Goal: Task Accomplishment & Management: Complete application form

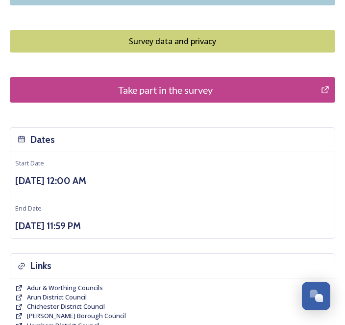
scroll to position [912, 0]
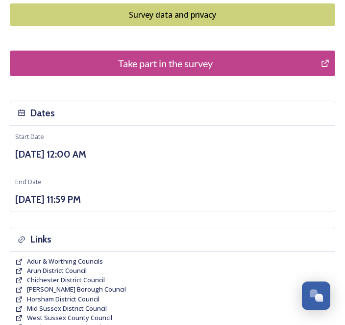
click at [167, 56] on div "Take part in the survey" at bounding box center [165, 63] width 301 height 15
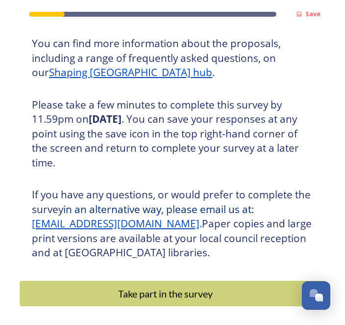
click at [150, 289] on div "Take part in the survey" at bounding box center [165, 294] width 281 height 15
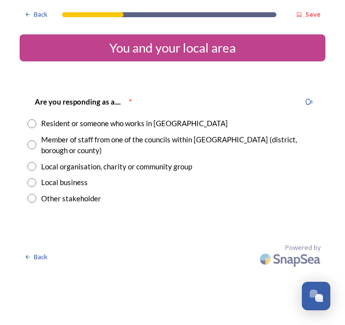
click at [148, 123] on div "Resident or someone who works in [GEOGRAPHIC_DATA]" at bounding box center [134, 123] width 187 height 11
radio input "true"
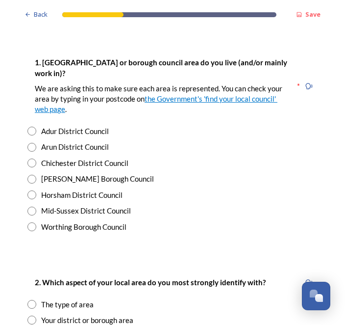
scroll to position [192, 0]
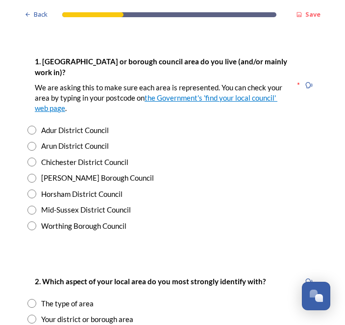
click at [116, 157] on div "Chichester District Council" at bounding box center [84, 162] width 87 height 11
radio input "true"
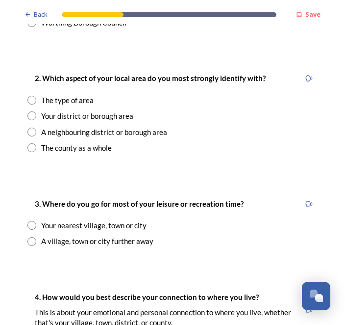
scroll to position [396, 0]
click at [125, 110] on div "Your district or borough area" at bounding box center [87, 115] width 92 height 11
radio input "true"
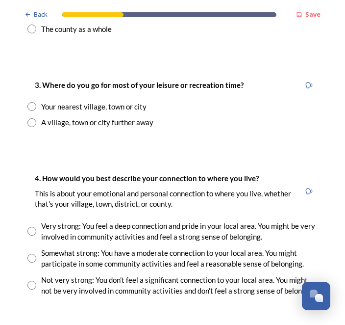
scroll to position [514, 0]
click at [115, 101] on div "Your nearest village, town or city" at bounding box center [94, 106] width 106 height 11
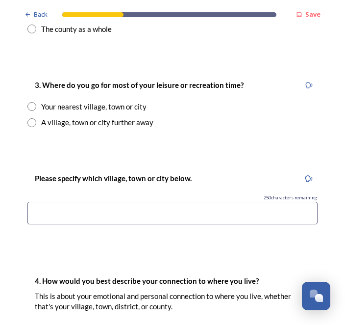
radio input "true"
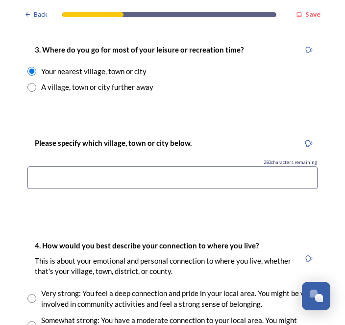
scroll to position [555, 0]
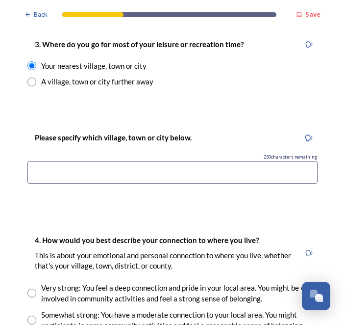
click at [169, 161] on input at bounding box center [172, 172] width 291 height 23
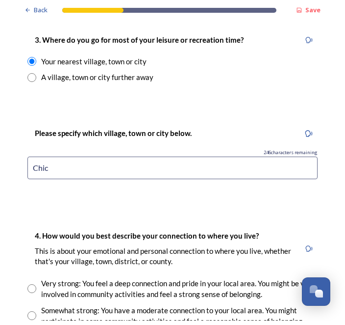
click at [80, 161] on input "Chic" at bounding box center [172, 172] width 291 height 23
type input "Chichester"
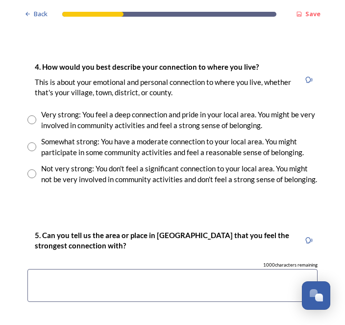
scroll to position [728, 0]
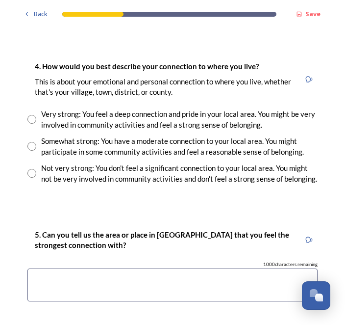
click at [170, 109] on div "Very strong: You feel a deep connection and pride in your local area. You might…" at bounding box center [179, 120] width 277 height 22
radio input "true"
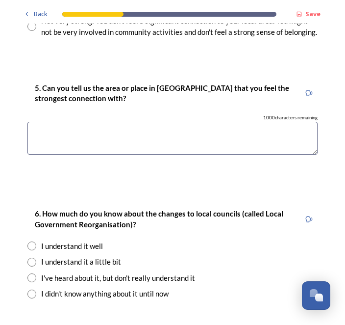
scroll to position [875, 0]
click at [169, 122] on textarea at bounding box center [172, 138] width 291 height 33
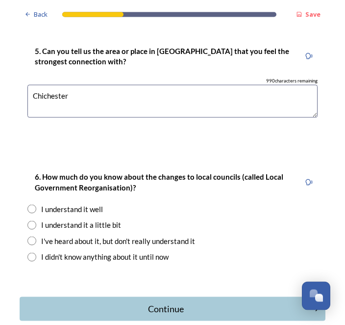
scroll to position [912, 0]
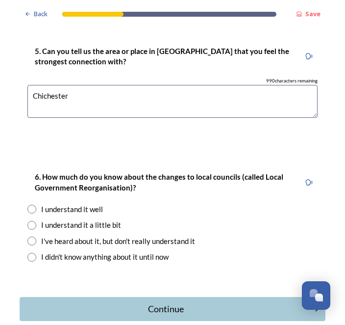
type textarea "Chichester"
click at [104, 204] on div "I understand it well" at bounding box center [172, 209] width 291 height 11
radio input "true"
click at [150, 303] on div "Continue" at bounding box center [166, 309] width 282 height 13
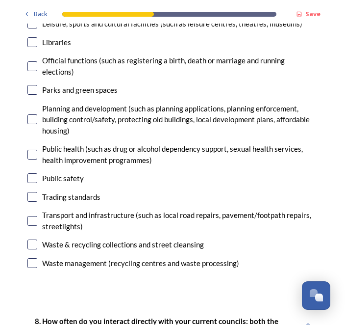
scroll to position [323, 0]
click at [98, 210] on div "Transport and infrastructure (such as local road repairs, pavement/footpath rep…" at bounding box center [180, 221] width 276 height 22
checkbox input "true"
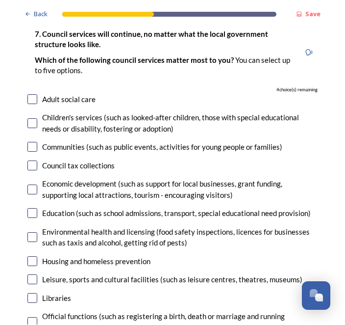
scroll to position [67, 0]
click at [67, 94] on div "Adult social care" at bounding box center [68, 99] width 53 height 11
checkbox input "true"
click at [37, 261] on input "checkbox" at bounding box center [32, 262] width 10 height 10
checkbox input "true"
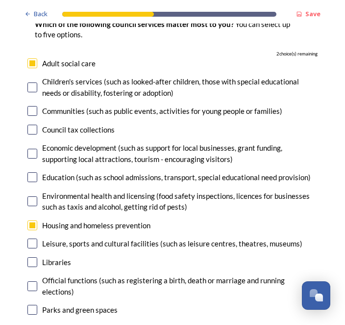
scroll to position [103, 0]
click at [124, 178] on div "Education (such as school admissions, transport, special educational need provi…" at bounding box center [176, 177] width 269 height 11
checkbox input "true"
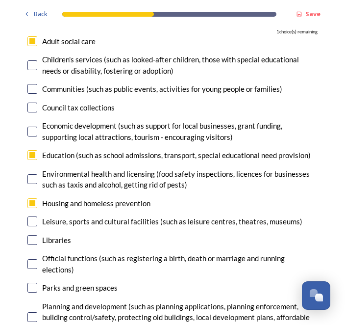
scroll to position [125, 0]
click at [123, 124] on div "Economic development (such as support for local businesses, grant funding, supp…" at bounding box center [180, 132] width 276 height 22
checkbox input "true"
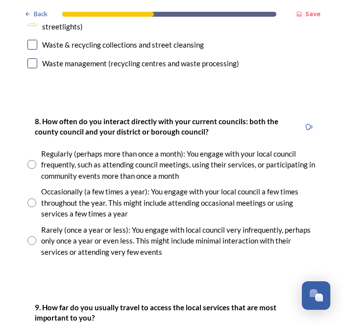
scroll to position [523, 0]
click at [103, 186] on div "Occasionally (a few times a year): You engage with your local council a few tim…" at bounding box center [179, 202] width 277 height 33
radio input "true"
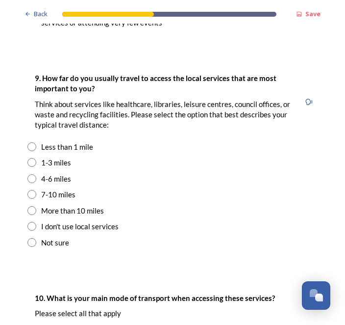
scroll to position [753, 0]
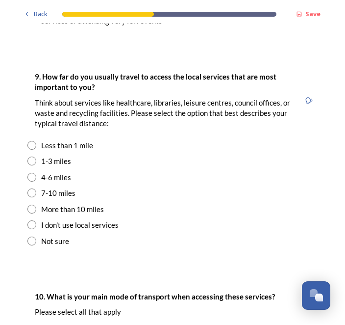
click at [62, 156] on div "1-3 miles" at bounding box center [56, 161] width 30 height 11
radio input "true"
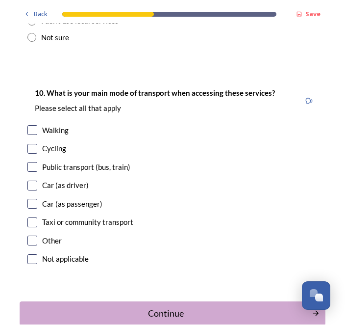
scroll to position [957, 0]
click at [49, 125] on div "Walking" at bounding box center [55, 130] width 26 height 11
checkbox input "true"
click at [27, 181] on input "checkbox" at bounding box center [32, 186] width 10 height 10
checkbox input "true"
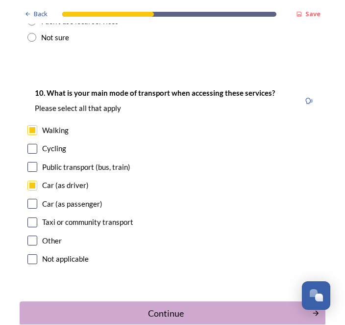
scroll to position [0, 0]
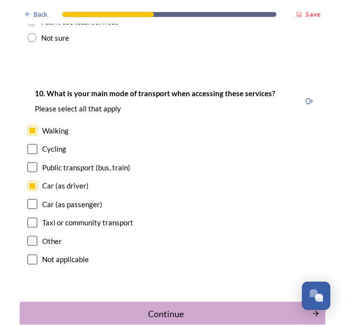
click at [61, 143] on div "Cycling" at bounding box center [54, 148] width 24 height 11
checkbox input "true"
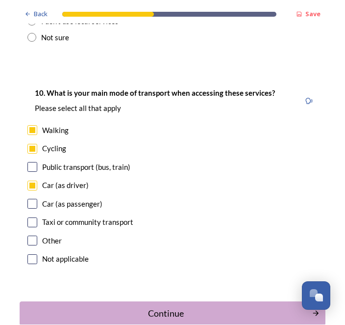
click at [44, 125] on div "Walking" at bounding box center [55, 130] width 26 height 11
checkbox input "false"
click at [31, 162] on input "checkbox" at bounding box center [32, 167] width 10 height 10
checkbox input "true"
click at [59, 143] on div "Cycling" at bounding box center [54, 148] width 24 height 11
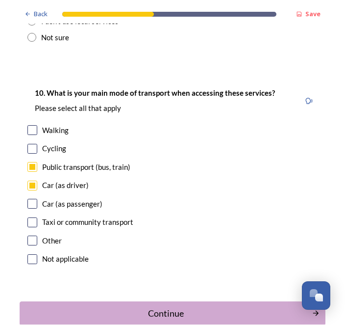
checkbox input "false"
click at [67, 125] on div "Walking" at bounding box center [55, 130] width 26 height 11
checkbox input "true"
click at [167, 302] on button "Continue" at bounding box center [173, 314] width 306 height 24
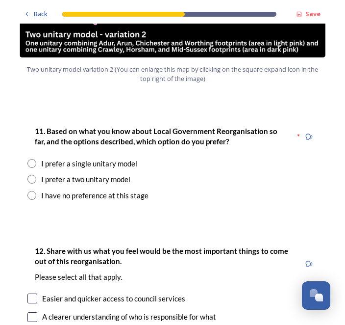
scroll to position [1212, 0]
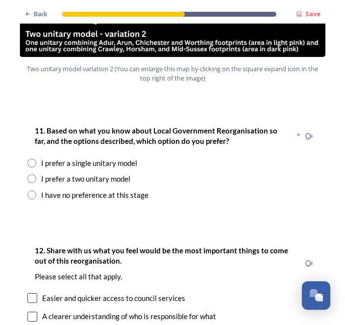
click at [116, 174] on div "I prefer a two unitary model" at bounding box center [85, 179] width 89 height 11
radio input "true"
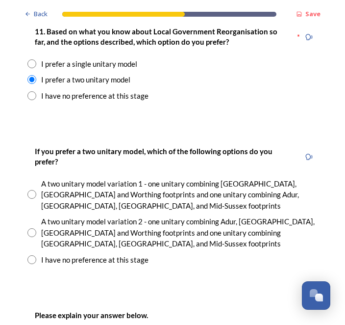
scroll to position [1311, 0]
click at [111, 216] on div "A two unitary model variation 2 - one unitary combining Adur, Arun, Chichester …" at bounding box center [179, 232] width 277 height 33
radio input "true"
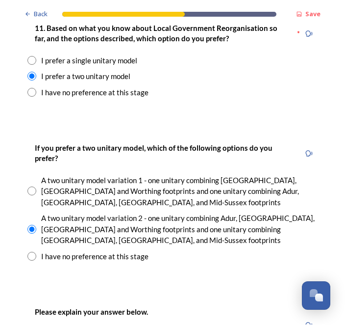
scroll to position [1314, 0]
click at [71, 175] on div "A two unitary model variation 1 - one unitary combining Arun, Chichester and Wo…" at bounding box center [179, 191] width 277 height 33
radio input "true"
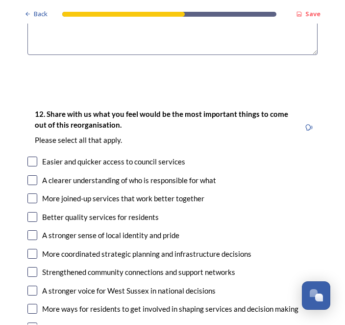
scroll to position [1724, 0]
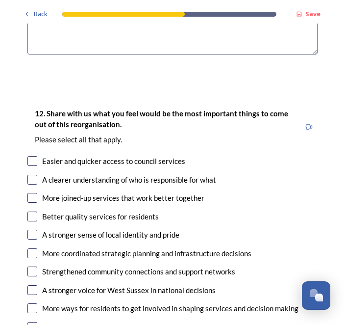
click at [163, 104] on div "12. Share with us what you feel would be the most important things to come out …" at bounding box center [173, 230] width 306 height 265
click at [45, 156] on div "Easier and quicker access to council services" at bounding box center [113, 161] width 143 height 11
checkbox input "true"
click at [36, 175] on input "checkbox" at bounding box center [32, 180] width 10 height 10
click at [56, 175] on div "A clearer understanding of who is responsible for what" at bounding box center [129, 180] width 174 height 11
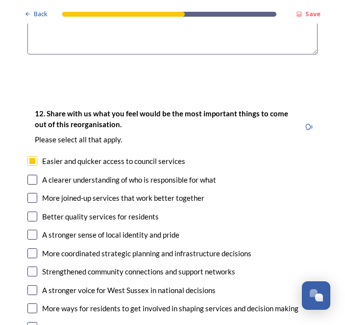
click at [37, 175] on input "checkbox" at bounding box center [32, 180] width 10 height 10
checkbox input "true"
click at [31, 193] on input "checkbox" at bounding box center [32, 198] width 10 height 10
checkbox input "true"
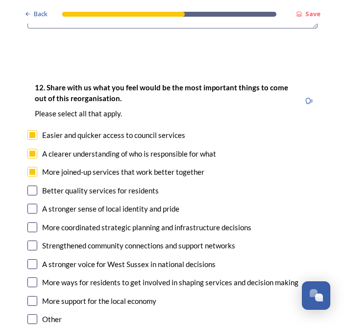
scroll to position [1750, 0]
click at [35, 204] on input "checkbox" at bounding box center [32, 209] width 10 height 10
checkbox input "true"
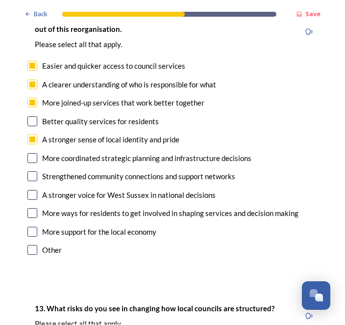
scroll to position [1820, 0]
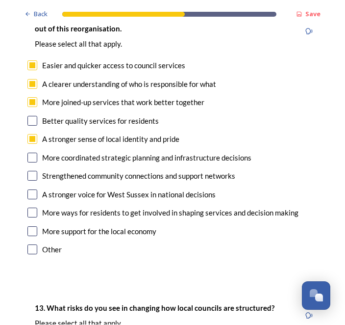
click at [54, 153] on div "More coordinated strategic planning and infrastructure decisions" at bounding box center [147, 158] width 210 height 11
checkbox input "true"
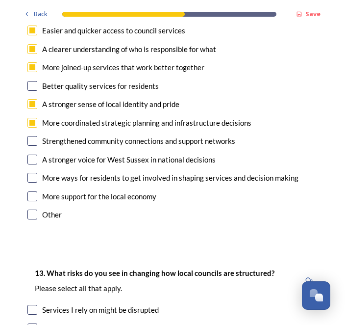
scroll to position [1856, 0]
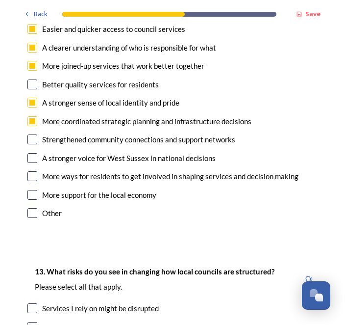
click at [32, 154] on input "checkbox" at bounding box center [32, 159] width 10 height 10
checkbox input "true"
click at [55, 116] on div "More coordinated strategic planning and infrastructure decisions" at bounding box center [147, 121] width 210 height 11
click at [32, 117] on input "checkbox" at bounding box center [32, 122] width 10 height 10
checkbox input "true"
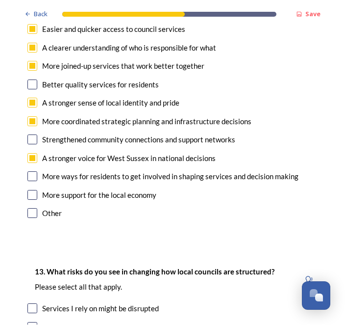
click at [30, 135] on input "checkbox" at bounding box center [32, 140] width 10 height 10
checkbox input "true"
click at [43, 14] on span "Back" at bounding box center [41, 14] width 14 height 9
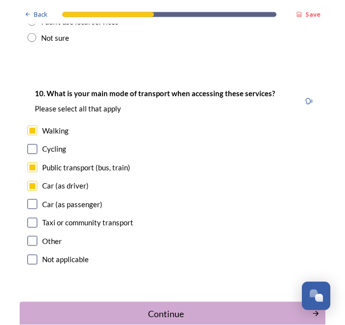
scroll to position [0, 0]
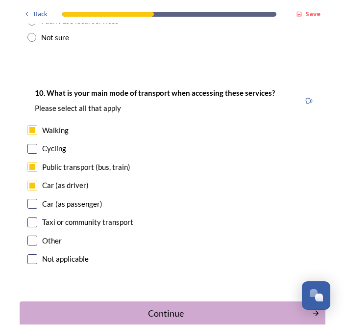
click at [169, 307] on div "Continue" at bounding box center [166, 313] width 282 height 13
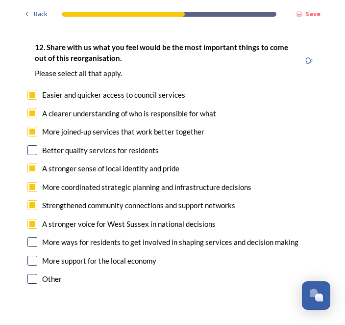
scroll to position [1790, 0]
click at [31, 146] on input "checkbox" at bounding box center [32, 151] width 10 height 10
checkbox input "true"
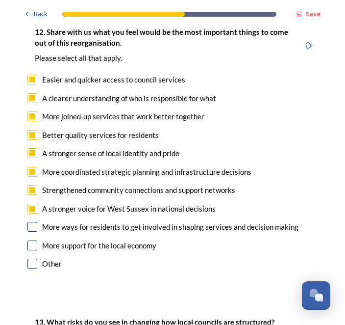
scroll to position [1805, 0]
click at [28, 241] on input "checkbox" at bounding box center [32, 246] width 10 height 10
checkbox input "true"
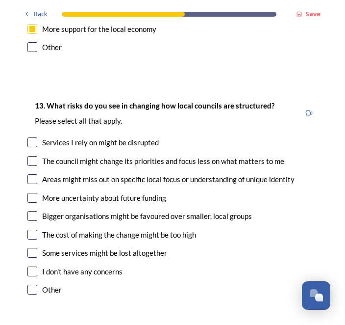
scroll to position [2022, 0]
click at [35, 157] on input "checkbox" at bounding box center [32, 162] width 10 height 10
checkbox input "true"
click at [33, 175] on input "checkbox" at bounding box center [32, 180] width 10 height 10
checkbox input "true"
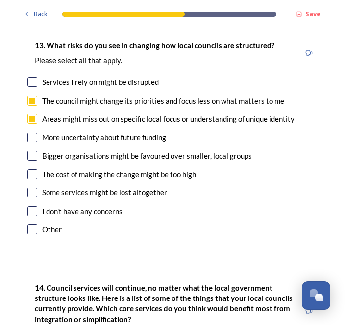
scroll to position [2086, 0]
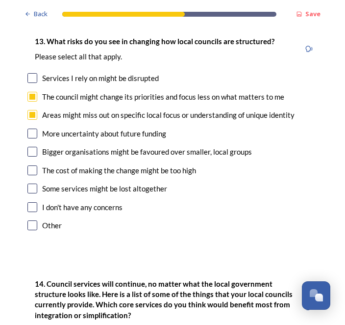
click at [30, 166] on input "checkbox" at bounding box center [32, 171] width 10 height 10
checkbox input "true"
click at [32, 184] on input "checkbox" at bounding box center [32, 189] width 10 height 10
checkbox input "true"
click at [37, 166] on input "checkbox" at bounding box center [32, 171] width 10 height 10
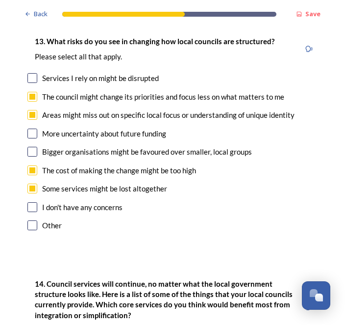
checkbox input "false"
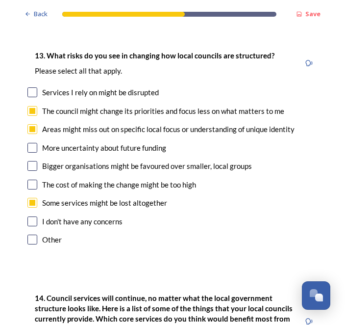
scroll to position [2072, 0]
click at [35, 143] on input "checkbox" at bounding box center [32, 148] width 10 height 10
checkbox input "true"
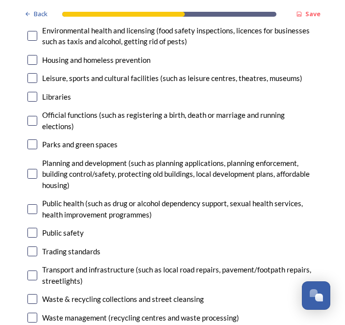
scroll to position [2547, 0]
click at [33, 271] on input "checkbox" at bounding box center [32, 276] width 10 height 10
checkbox input "true"
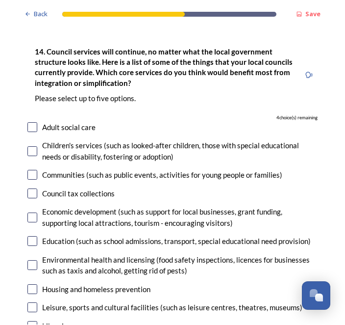
scroll to position [2317, 0]
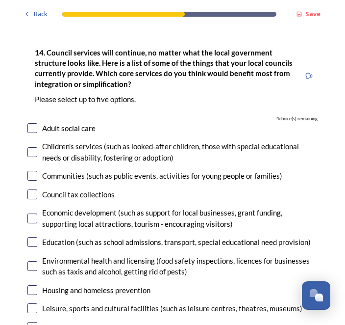
click at [61, 171] on div "Communities (such as public events, activities for young people or families)" at bounding box center [162, 176] width 240 height 11
checkbox input "true"
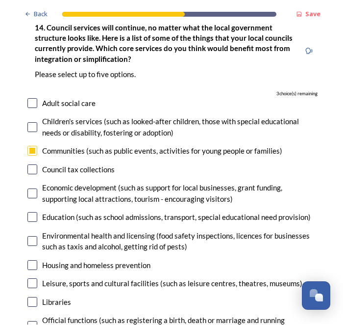
scroll to position [2343, 0]
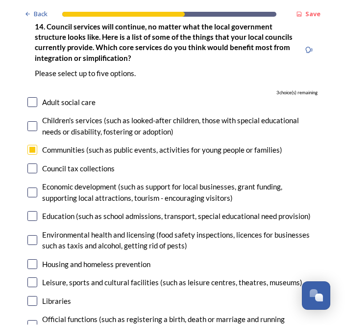
click at [104, 182] on div "Economic development (such as support for local businesses, grant funding, supp…" at bounding box center [180, 193] width 276 height 22
checkbox input "true"
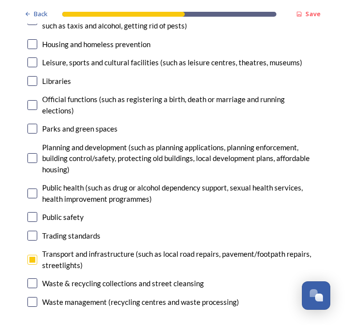
scroll to position [2565, 0]
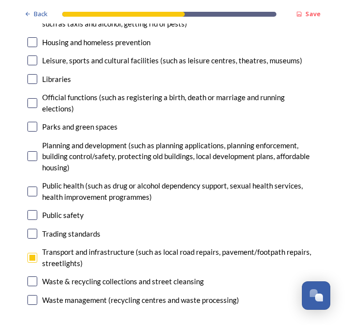
click at [61, 140] on div "Planning and development (such as planning applications, planning enforcement, …" at bounding box center [180, 156] width 276 height 33
checkbox input "true"
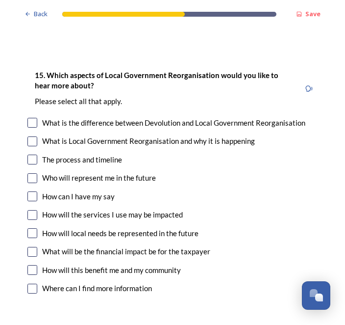
scroll to position [2848, 0]
click at [111, 173] on div "Who will represent me in the future" at bounding box center [99, 178] width 114 height 11
checkbox input "true"
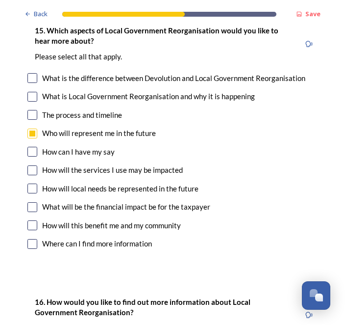
scroll to position [2892, 0]
click at [154, 165] on div "How will the services I use may be impacted" at bounding box center [112, 170] width 141 height 11
checkbox input "true"
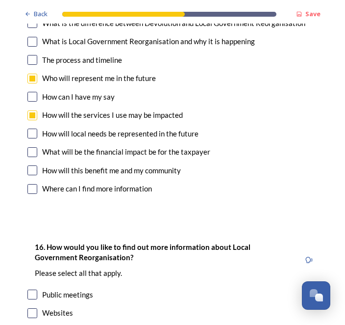
scroll to position [2947, 0]
click at [113, 184] on div "Where can I find more information" at bounding box center [97, 189] width 110 height 11
checkbox input "true"
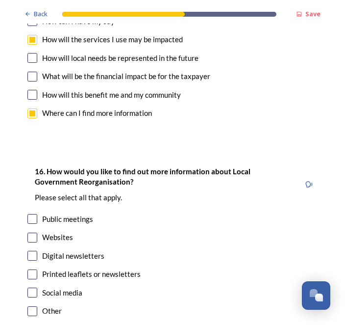
scroll to position [3022, 0]
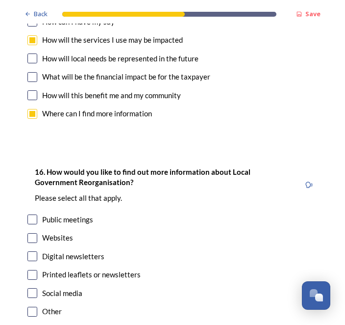
click at [149, 306] on div "Other" at bounding box center [172, 311] width 291 height 11
checkbox input "true"
click at [79, 233] on div "Websites" at bounding box center [172, 238] width 291 height 11
click at [64, 233] on div "Websites" at bounding box center [57, 238] width 31 height 11
checkbox input "false"
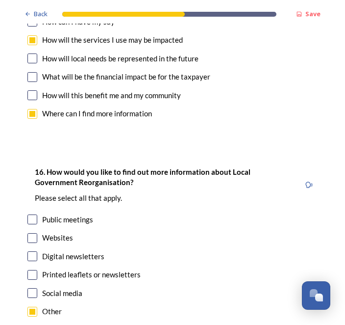
click at [36, 252] on input "checkbox" at bounding box center [32, 257] width 10 height 10
checkbox input "true"
click at [33, 307] on input "checkbox" at bounding box center [32, 312] width 10 height 10
checkbox input "false"
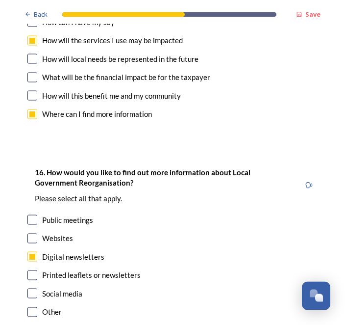
scroll to position [0, 0]
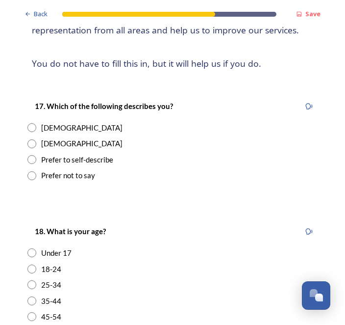
scroll to position [121, 0]
click at [41, 142] on div "Male" at bounding box center [172, 143] width 291 height 11
radio input "true"
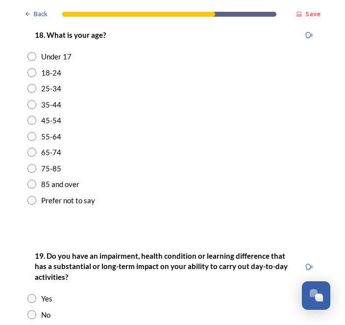
scroll to position [318, 0]
click at [55, 147] on div "65-74" at bounding box center [51, 152] width 20 height 11
radio input "true"
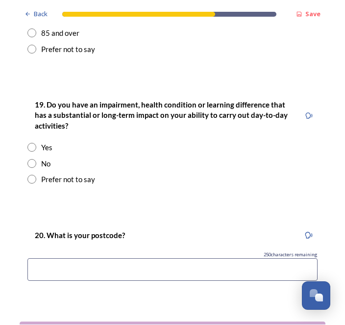
scroll to position [469, 0]
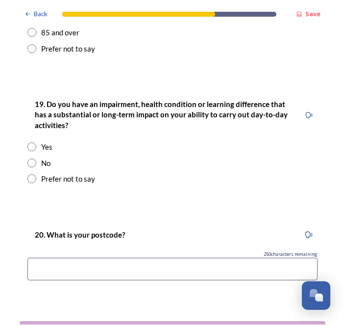
click at [43, 162] on div "No" at bounding box center [45, 163] width 9 height 11
radio input "true"
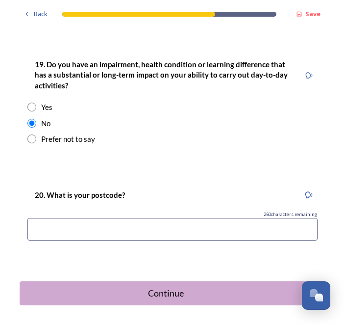
scroll to position [508, 0]
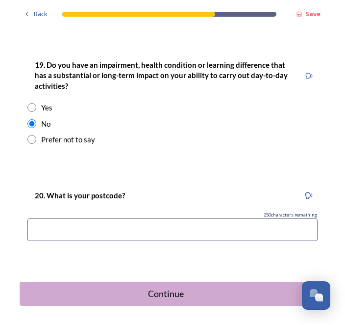
click at [139, 224] on input at bounding box center [172, 230] width 291 height 23
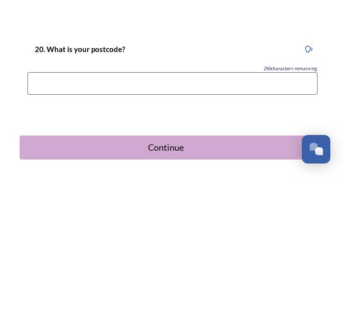
type input "PO19 8RD"
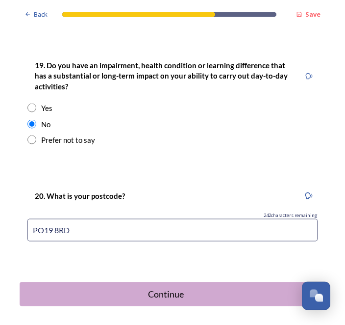
scroll to position [0, 0]
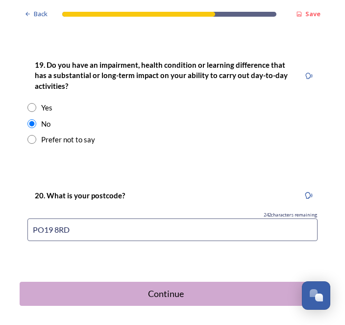
click at [169, 288] on div "Continue" at bounding box center [166, 294] width 282 height 13
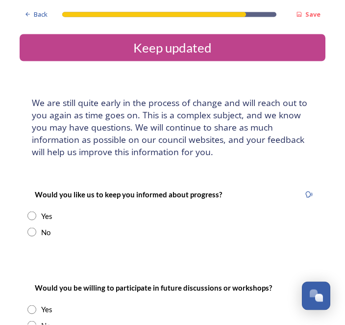
click at [47, 220] on div "Yes" at bounding box center [46, 216] width 11 height 11
radio input "true"
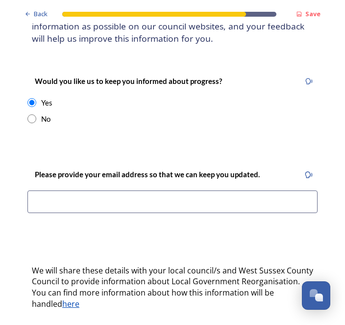
scroll to position [113, 0]
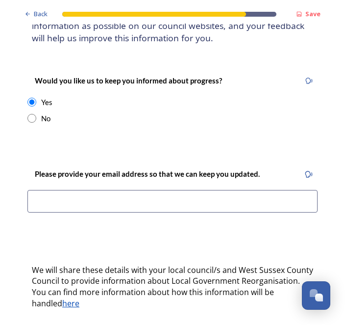
click at [154, 203] on input at bounding box center [172, 201] width 291 height 23
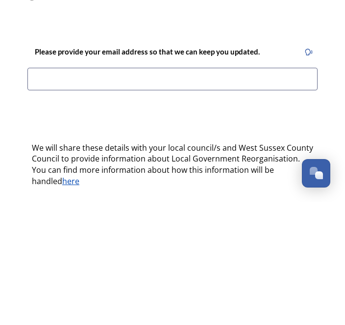
type input "peterpmb@btopenworld.com"
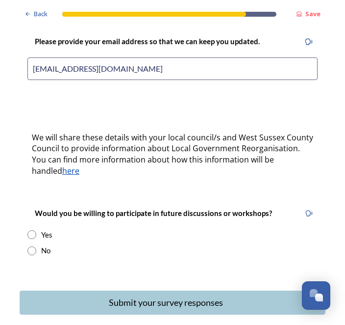
scroll to position [0, 0]
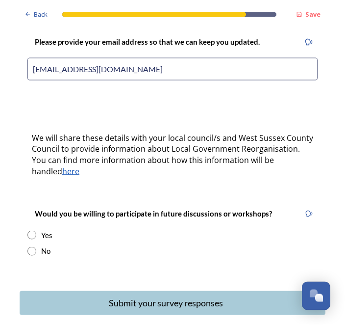
click at [50, 230] on div "Yes" at bounding box center [46, 235] width 11 height 11
radio input "true"
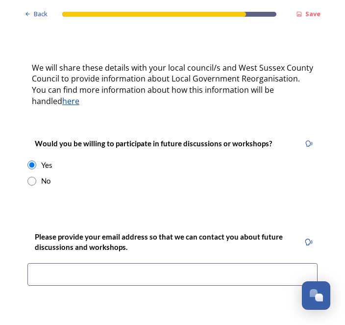
scroll to position [316, 0]
click at [162, 264] on input at bounding box center [172, 275] width 291 height 23
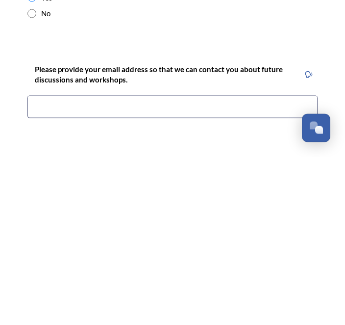
type input "peterpmb@btopenworld.com"
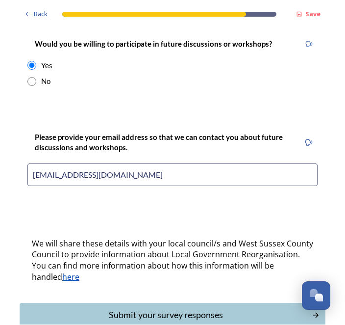
scroll to position [415, 0]
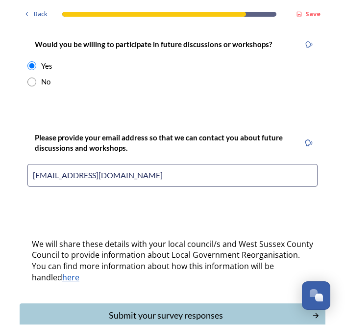
click at [172, 309] on div "Submit your survey responses" at bounding box center [166, 315] width 282 height 13
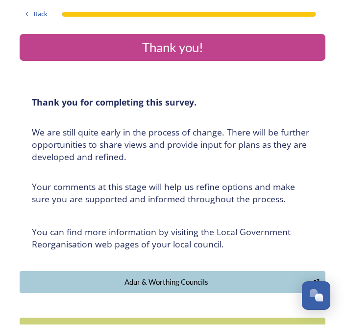
scroll to position [0, 0]
click at [164, 324] on div "Back Thank you! Thank you for completing this survey. ﻿We are still quite early…" at bounding box center [173, 316] width 306 height 632
